Goal: Task Accomplishment & Management: Manage account settings

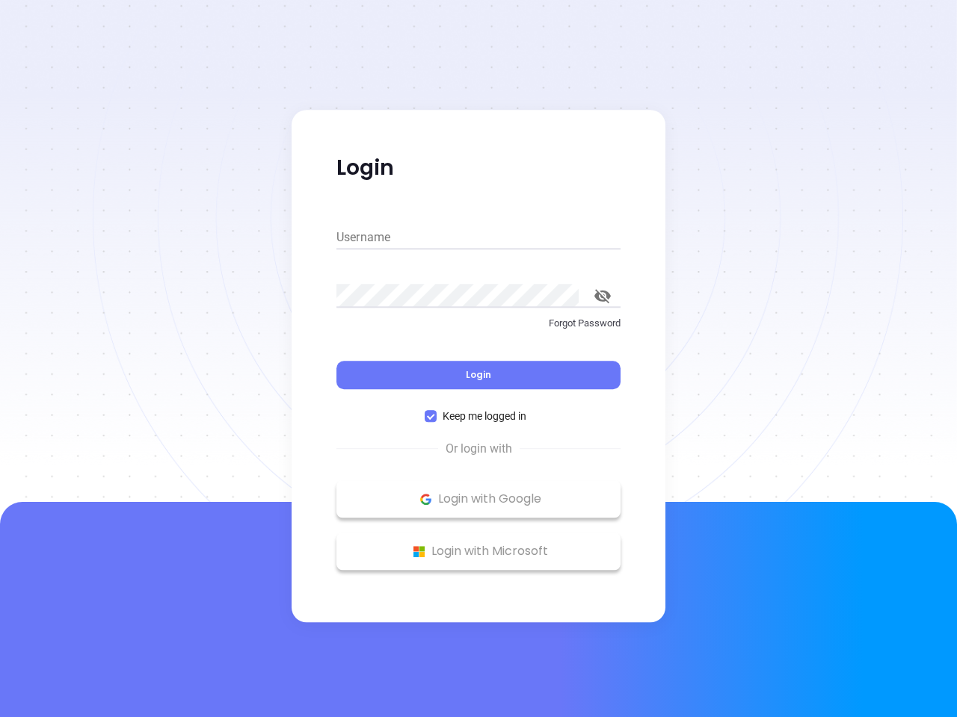
click at [478, 359] on div "Login" at bounding box center [478, 366] width 284 height 46
click at [478, 238] on input "Username" at bounding box center [478, 238] width 284 height 24
click at [602, 296] on icon "toggle password visibility" at bounding box center [602, 296] width 16 height 14
click at [478, 375] on span "Login" at bounding box center [478, 374] width 25 height 13
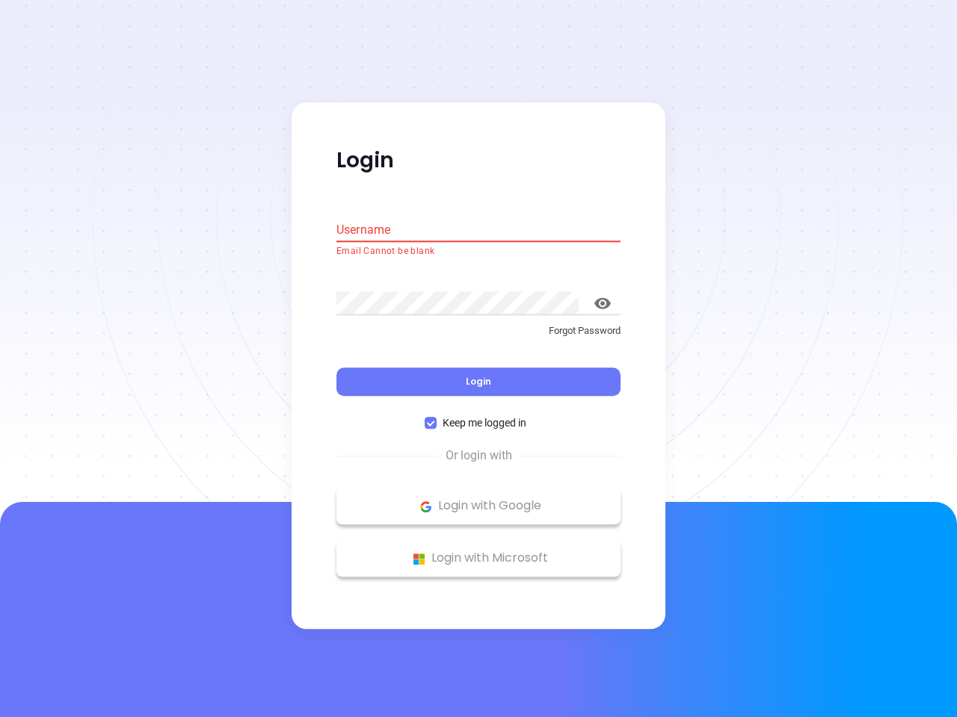
click at [478, 416] on span "Keep me logged in" at bounding box center [484, 423] width 96 height 16
click at [436, 418] on input "Keep me logged in" at bounding box center [430, 424] width 12 height 12
checkbox input "false"
click at [478, 499] on p "Login with Google" at bounding box center [478, 506] width 269 height 22
click at [478, 551] on p "Login with Microsoft" at bounding box center [478, 559] width 269 height 22
